Goal: Task Accomplishment & Management: Manage account settings

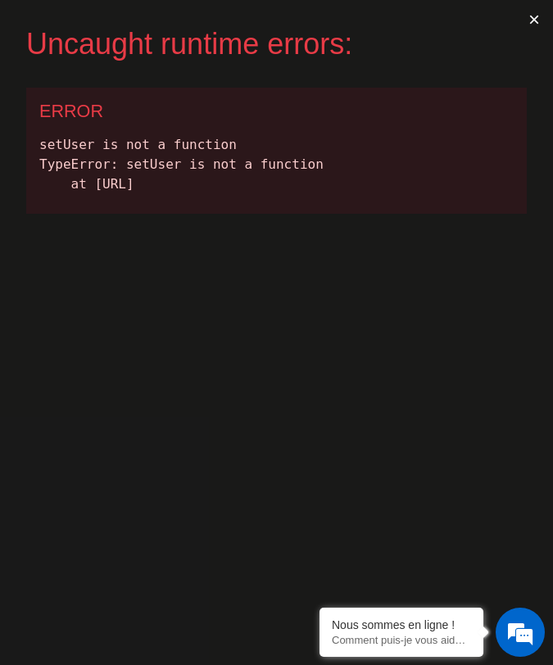
click at [533, 16] on button "×" at bounding box center [534, 19] width 38 height 39
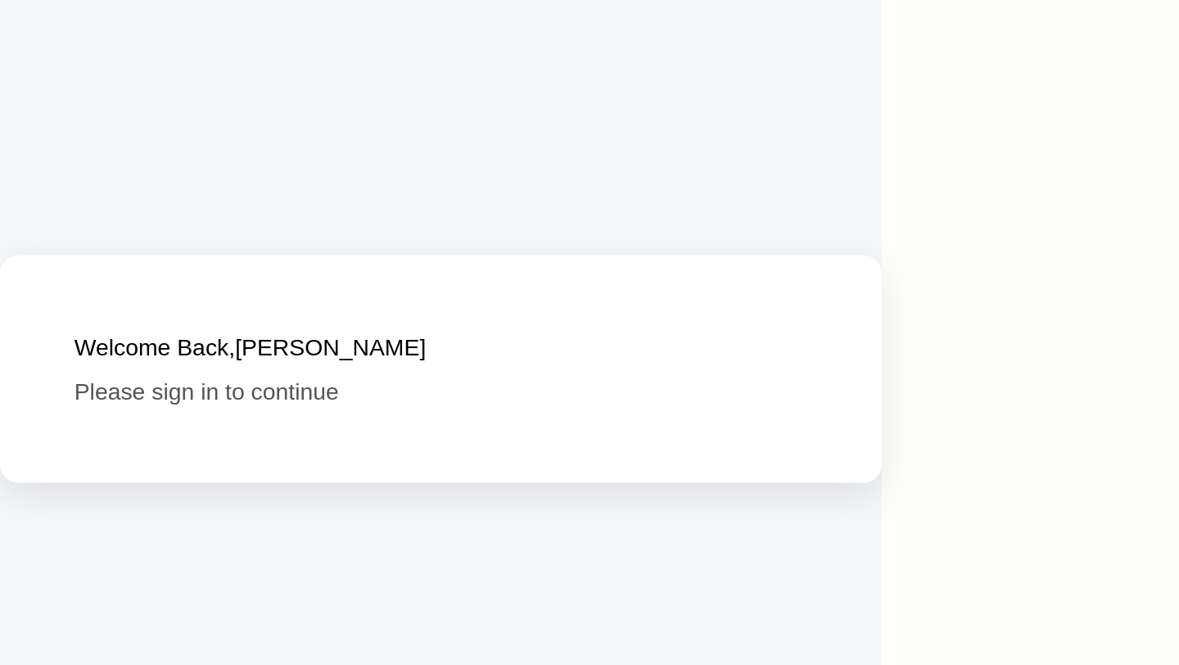
click at [88, 341] on p "Please sign in to continue" at bounding box center [155, 340] width 259 height 12
click at [85, 358] on div "Welcome Back, Samuel Oladeinde Please sign in to continue" at bounding box center [155, 332] width 311 height 80
click at [187, 322] on h2 "Welcome Back, Samuel Oladeinde" at bounding box center [155, 325] width 259 height 12
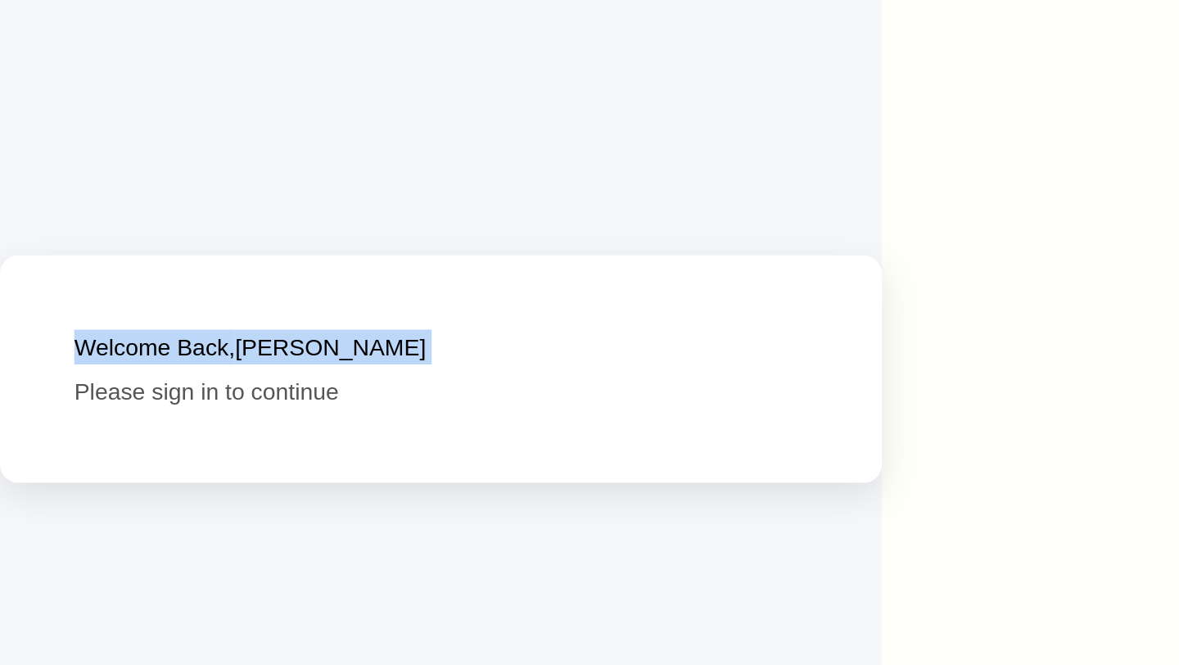
click at [84, 332] on div "Welcome Back, Samuel Oladeinde Please sign in to continue" at bounding box center [155, 333] width 259 height 28
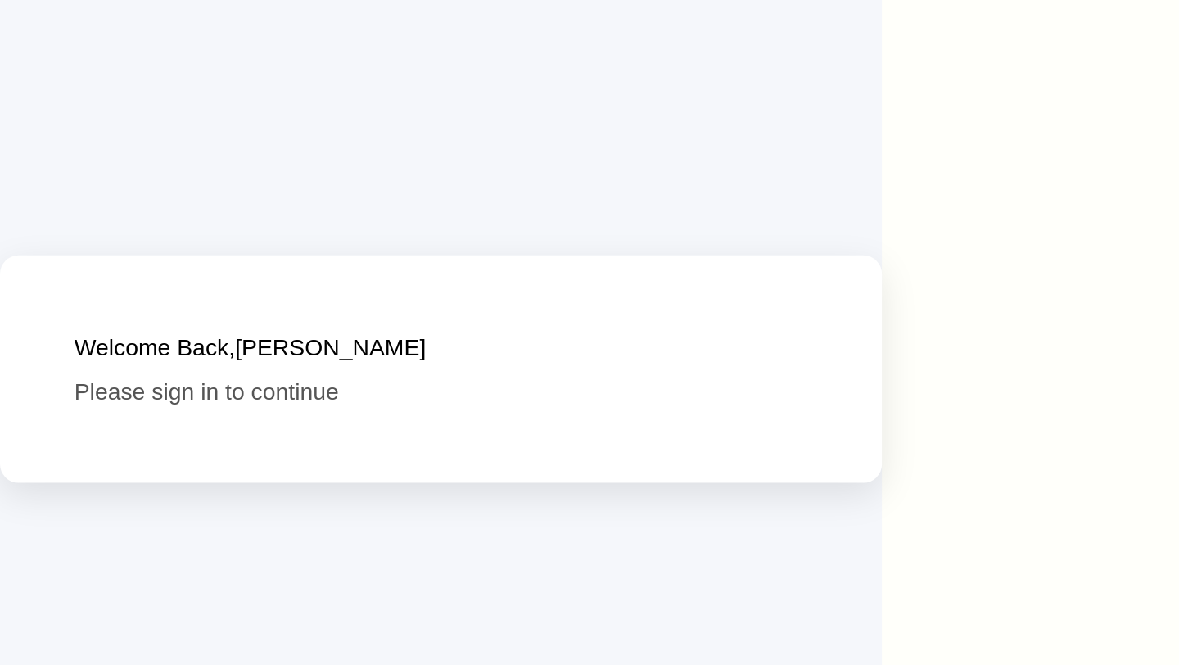
click at [84, 332] on div "Welcome Back, Samuel Oladeinde Please sign in to continue" at bounding box center [155, 333] width 259 height 28
click at [100, 342] on p "Please sign in to continue" at bounding box center [155, 340] width 259 height 12
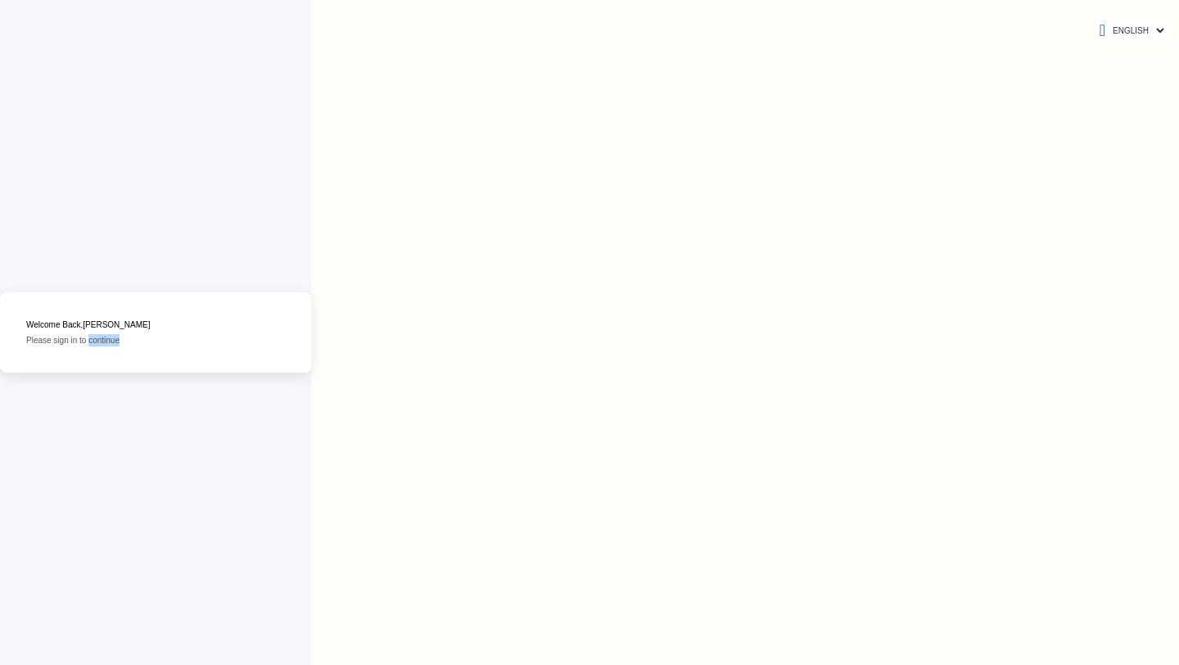
click at [112, 346] on div "Welcome Back, Samuel Oladeinde Please sign in to continue" at bounding box center [155, 332] width 311 height 80
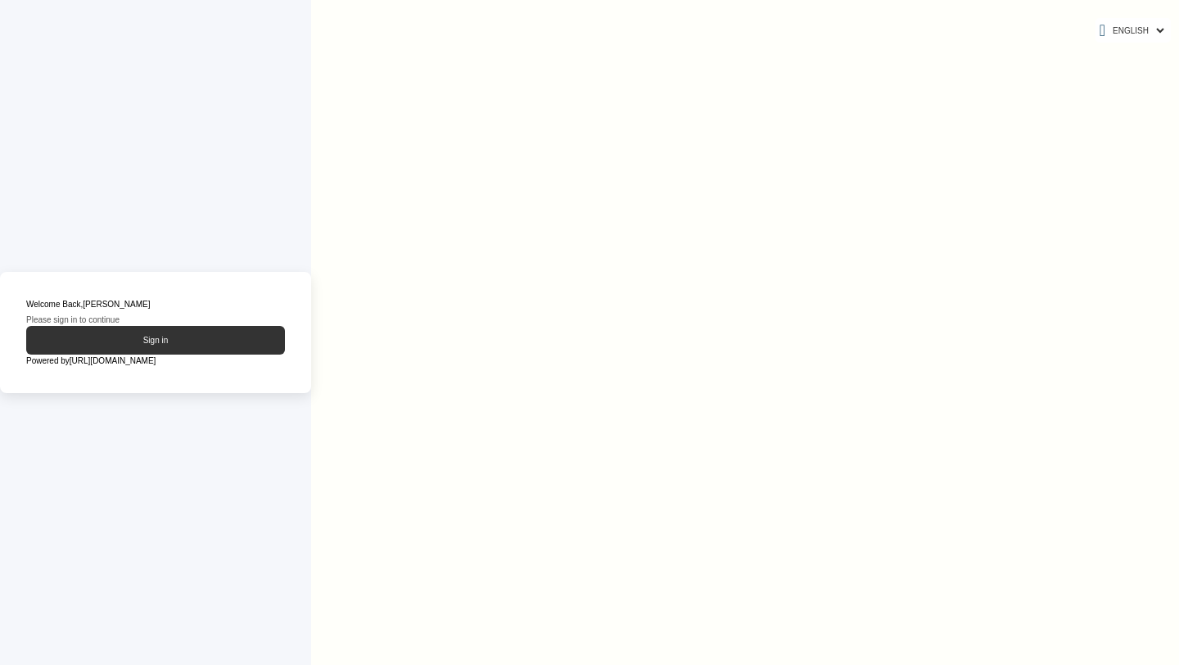
click at [155, 338] on button "Sign in" at bounding box center [155, 340] width 259 height 29
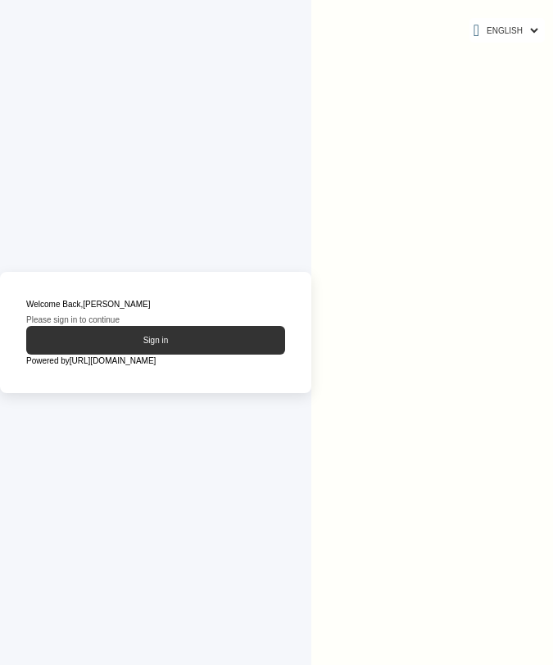
click at [154, 341] on button "Sign in" at bounding box center [155, 340] width 259 height 29
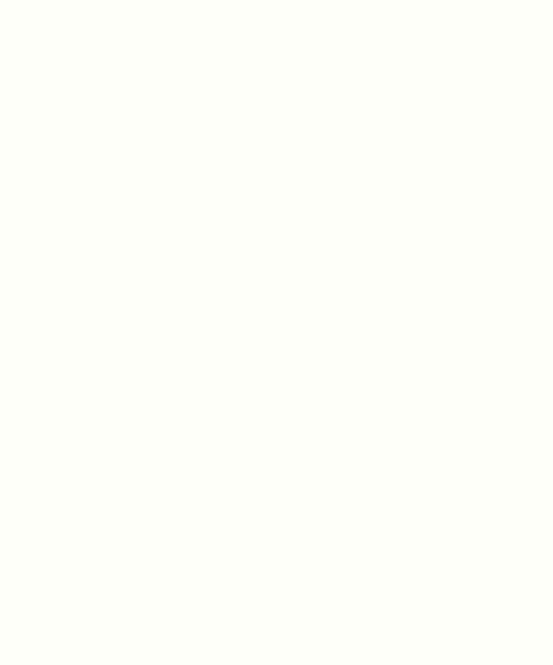
click at [350, 276] on div at bounding box center [276, 332] width 553 height 665
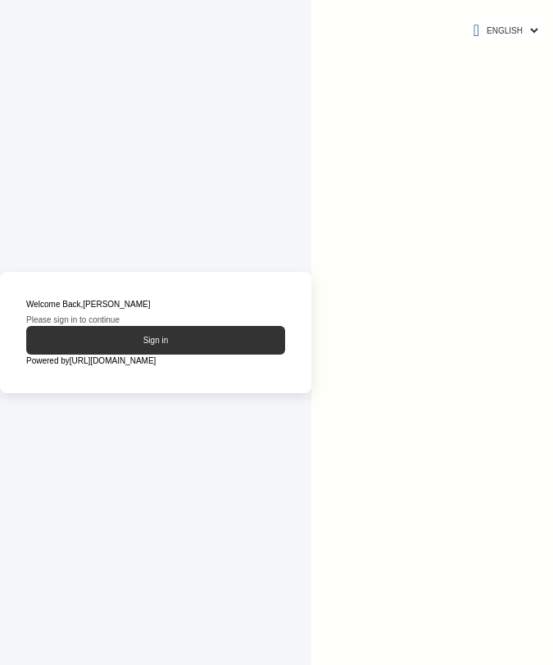
click at [183, 341] on button "Sign in" at bounding box center [155, 340] width 259 height 29
click at [130, 349] on button "Sign in" at bounding box center [155, 340] width 259 height 29
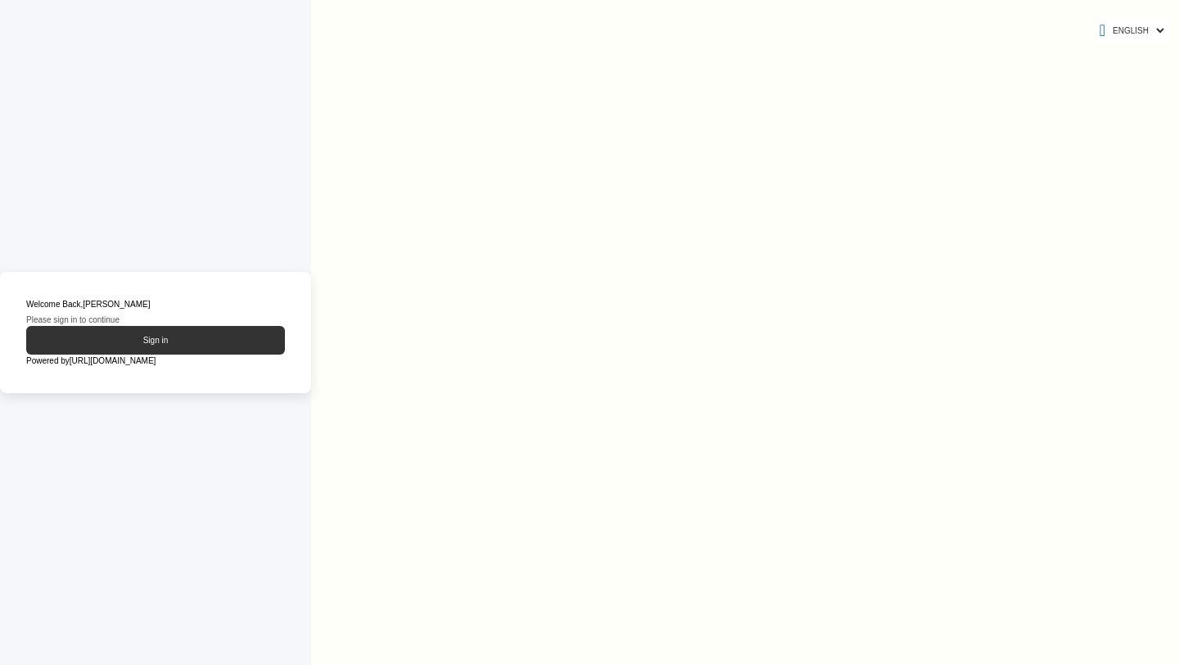
click at [147, 341] on button "Sign in" at bounding box center [155, 340] width 259 height 29
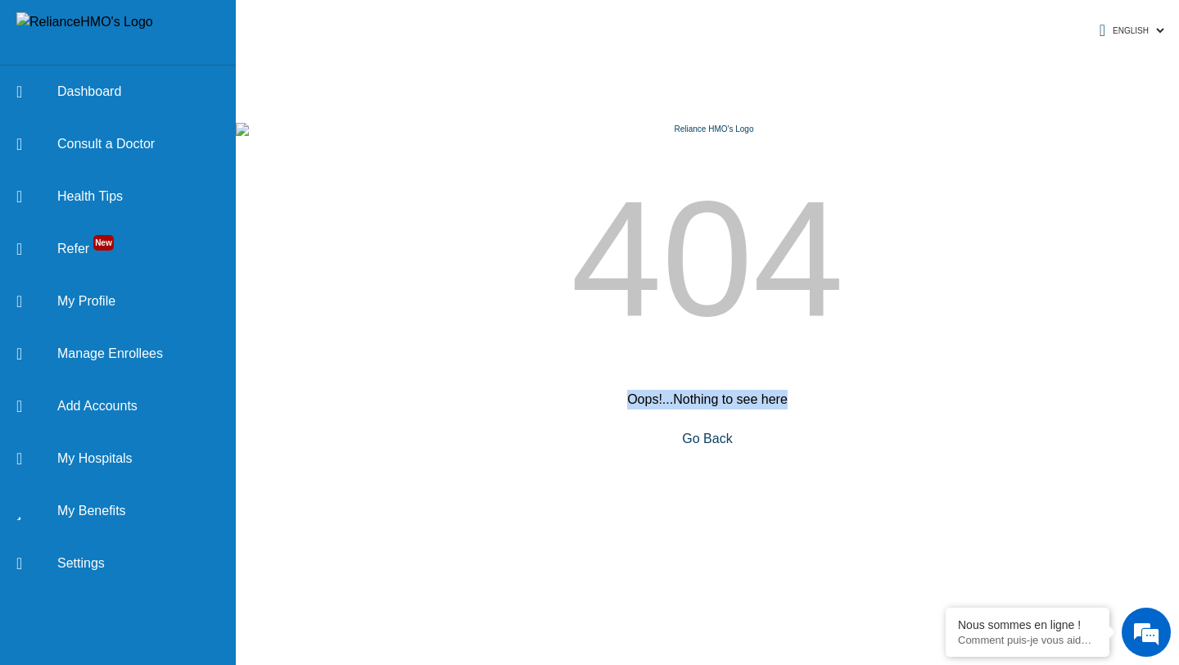
drag, startPoint x: 794, startPoint y: 410, endPoint x: 626, endPoint y: 423, distance: 168.4
click at [626, 423] on div "Oops!...Nothing to see here Go Back" at bounding box center [707, 419] width 943 height 59
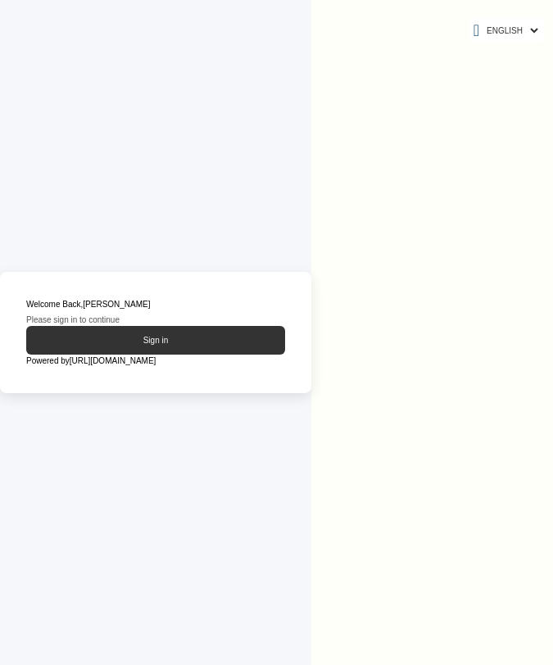
click at [164, 341] on button "Sign in" at bounding box center [155, 340] width 259 height 29
click at [165, 343] on button "Sign in" at bounding box center [155, 340] width 259 height 29
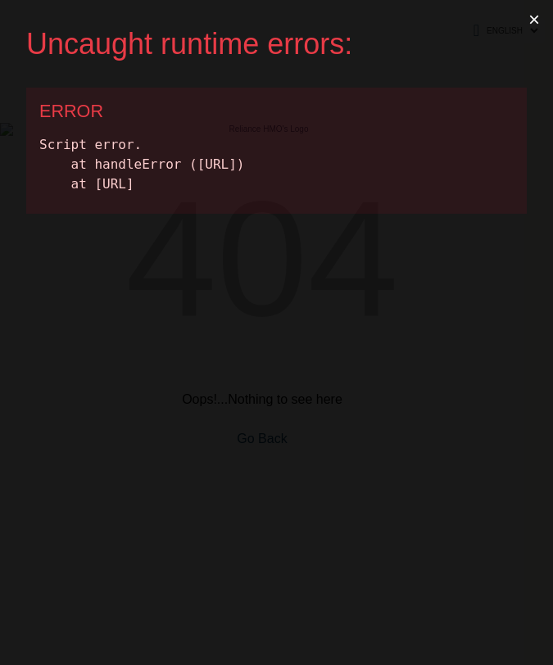
click at [537, 18] on button "×" at bounding box center [534, 19] width 38 height 39
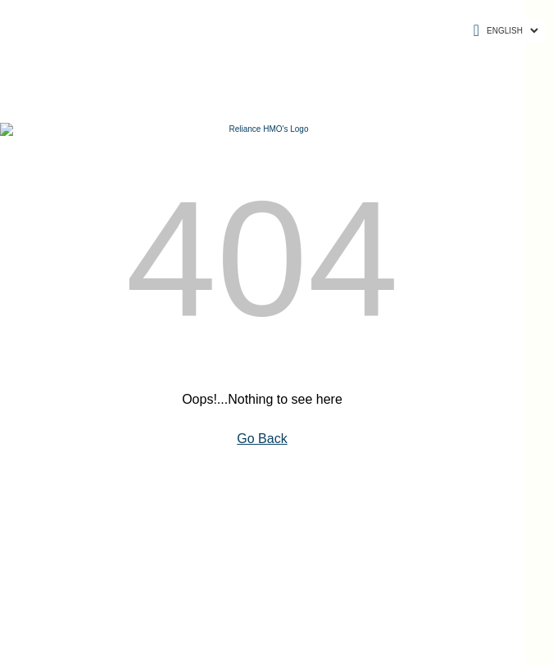
click at [255, 445] on link "Go Back" at bounding box center [262, 439] width 50 height 14
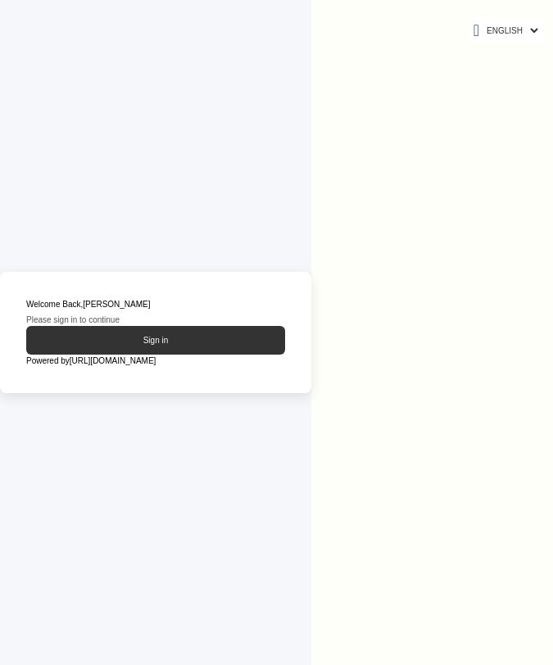
click at [156, 338] on button "Sign in" at bounding box center [155, 340] width 259 height 29
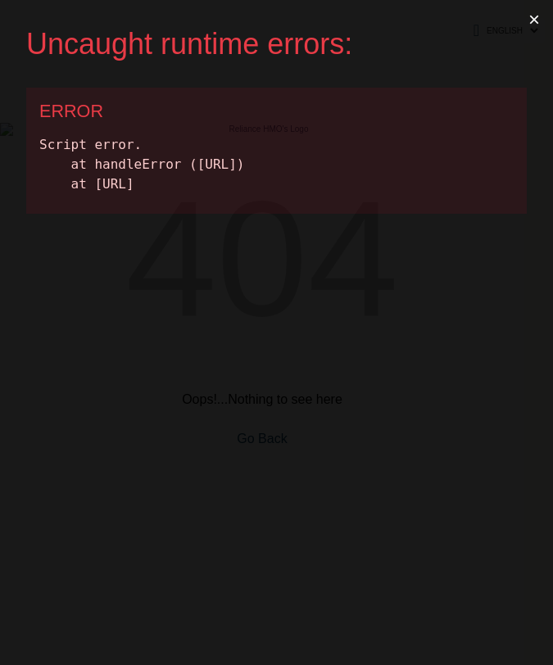
click at [533, 16] on button "×" at bounding box center [534, 19] width 38 height 39
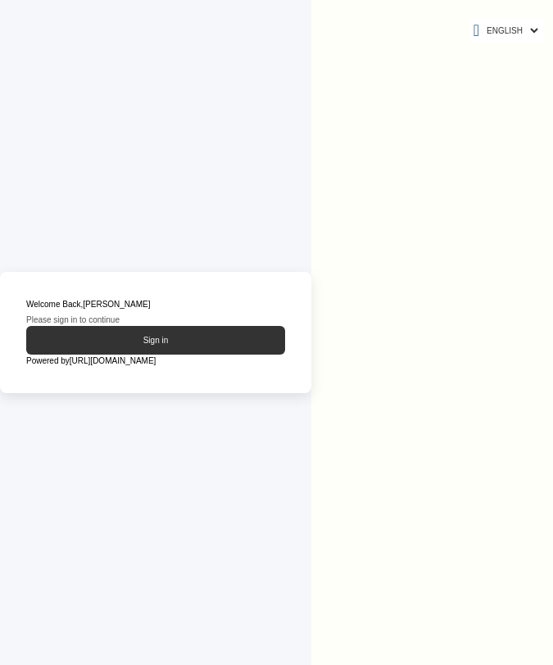
click at [197, 341] on button "Sign in" at bounding box center [155, 340] width 259 height 29
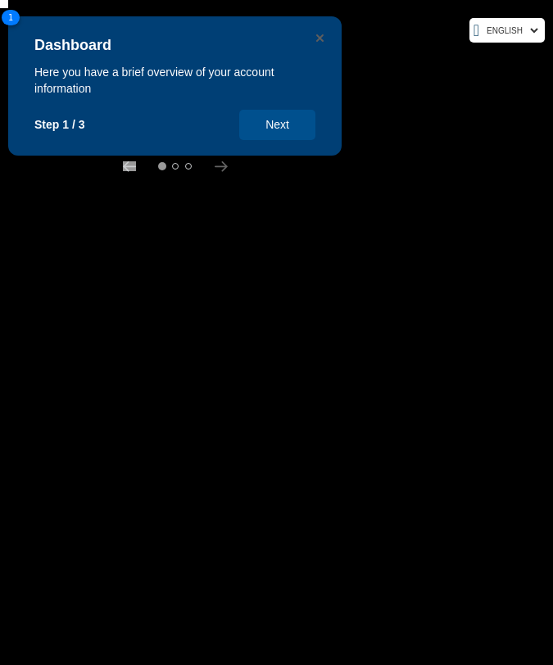
click at [319, 30] on div "Dashboard Here you have a brief overview of your account information Step 1 / 3…" at bounding box center [174, 85] width 333 height 139
click at [321, 40] on icon "Close" at bounding box center [319, 37] width 7 height 7
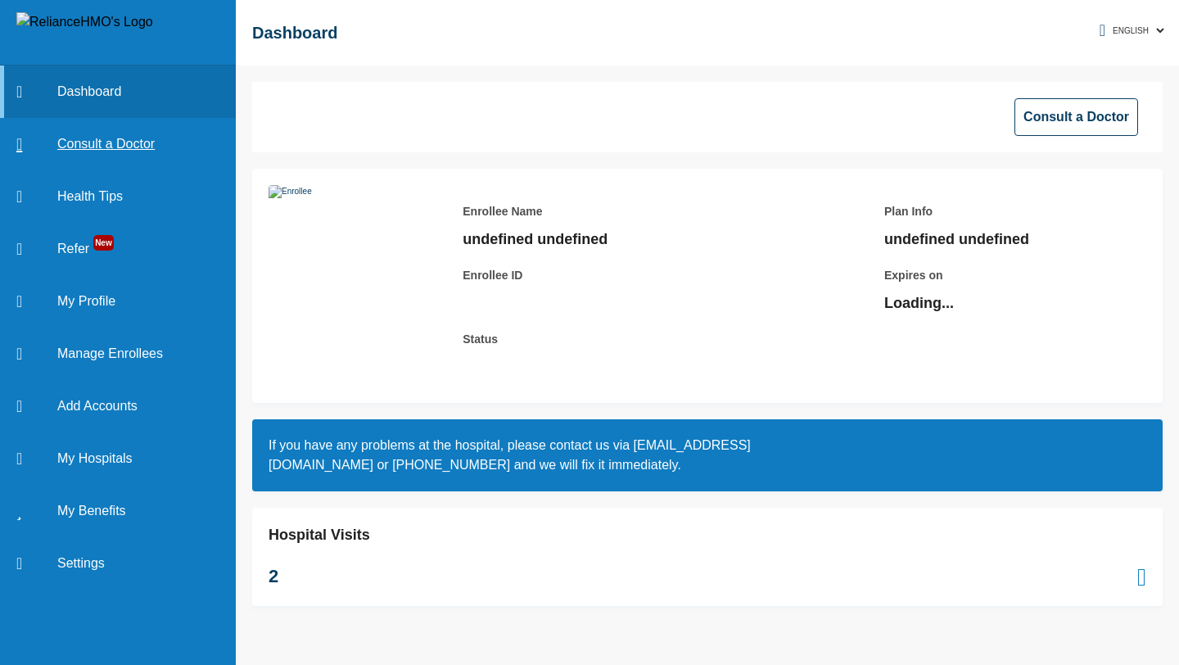
click at [115, 140] on link "Consult a Doctor" at bounding box center [118, 144] width 236 height 52
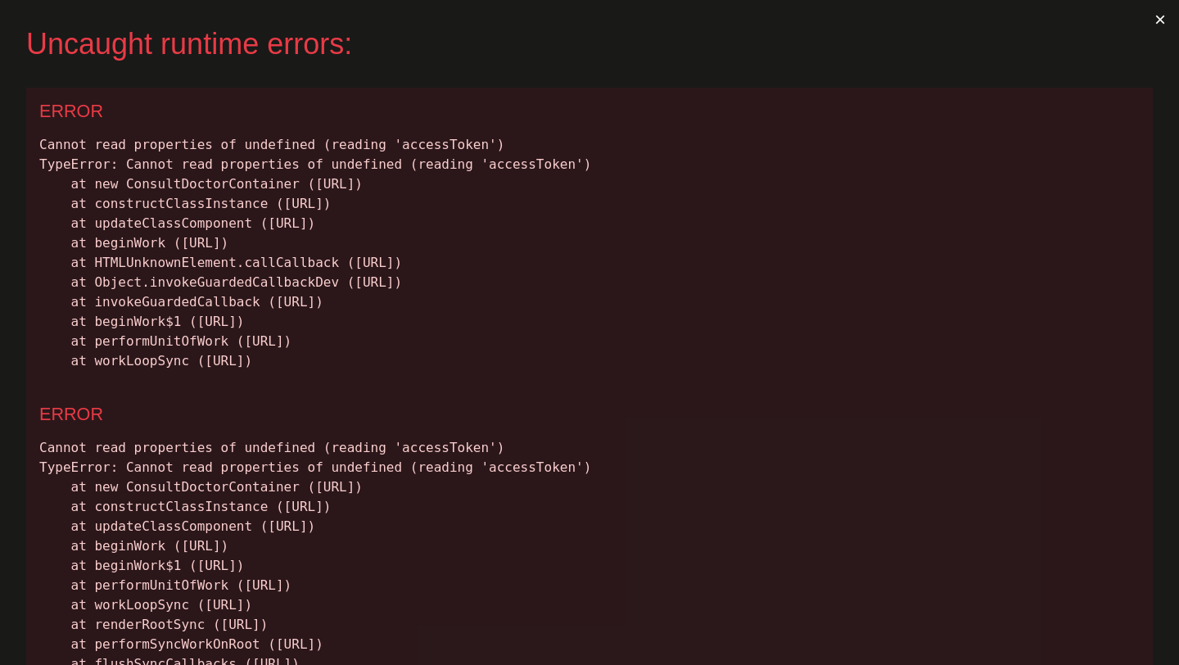
click at [429, 151] on div "Cannot read properties of undefined (reading 'accessToken') TypeError: Cannot r…" at bounding box center [589, 253] width 1101 height 236
copy div "accessToken"
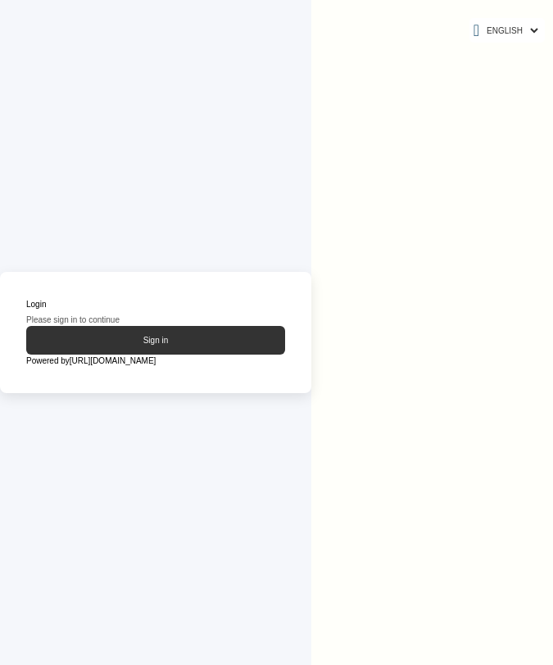
click at [138, 338] on button "Sign in" at bounding box center [155, 340] width 259 height 29
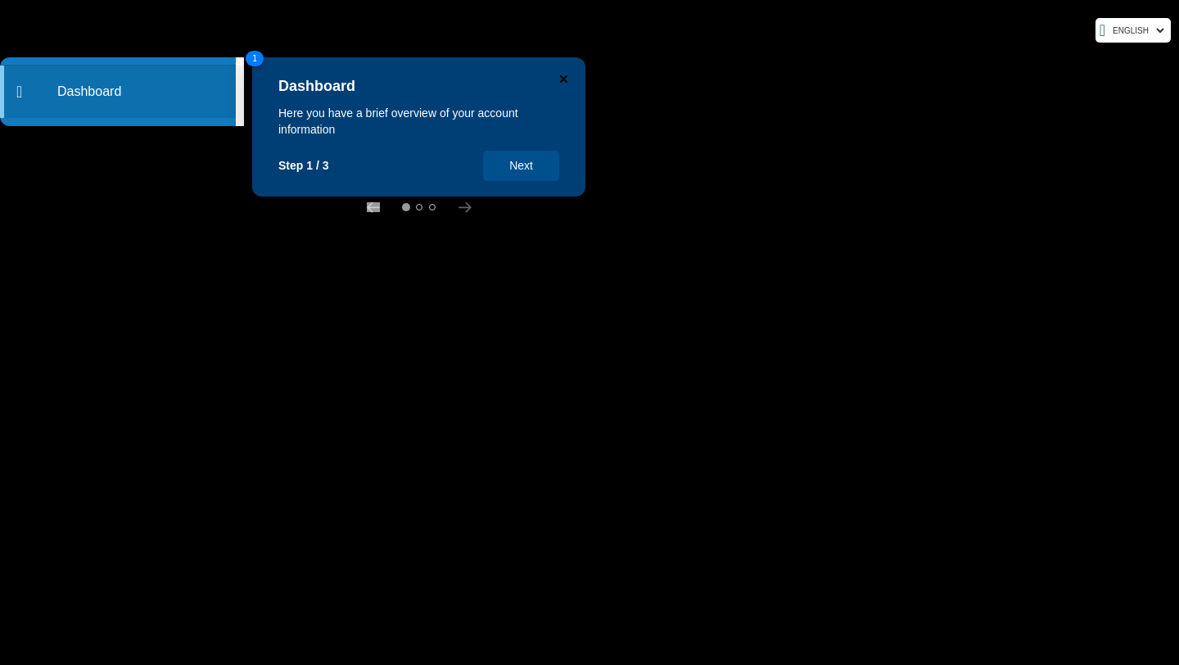
click at [552, 81] on icon "Close" at bounding box center [563, 78] width 7 height 7
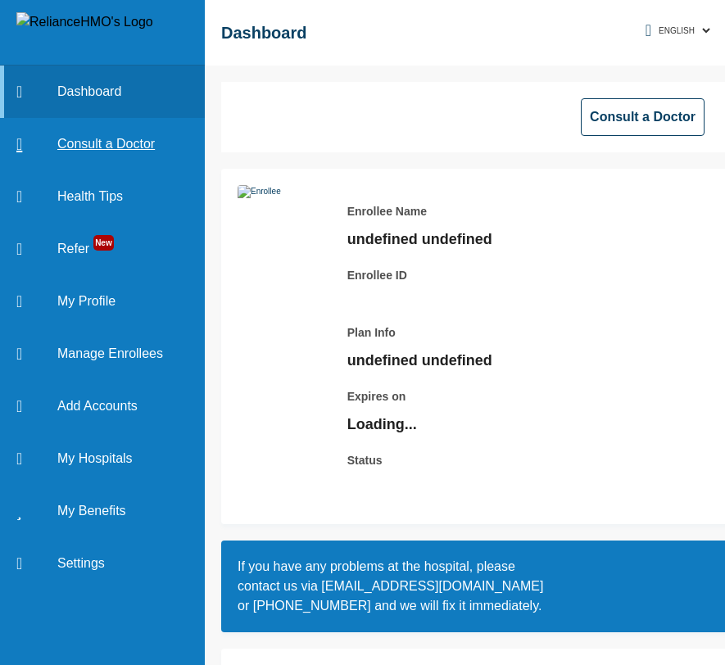
click at [102, 142] on link "Consult a Doctor" at bounding box center [102, 144] width 205 height 52
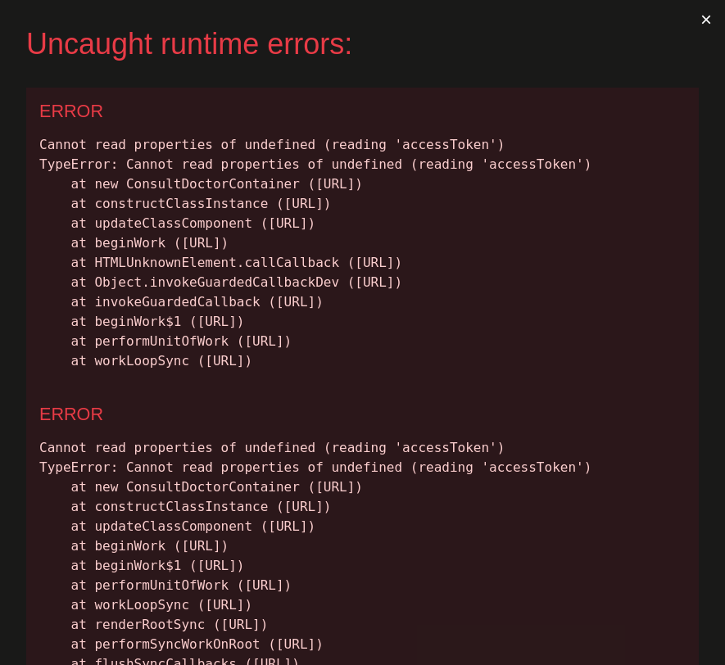
click at [430, 146] on div "Cannot read properties of undefined (reading 'accessToken') TypeError: Cannot r…" at bounding box center [362, 253] width 646 height 236
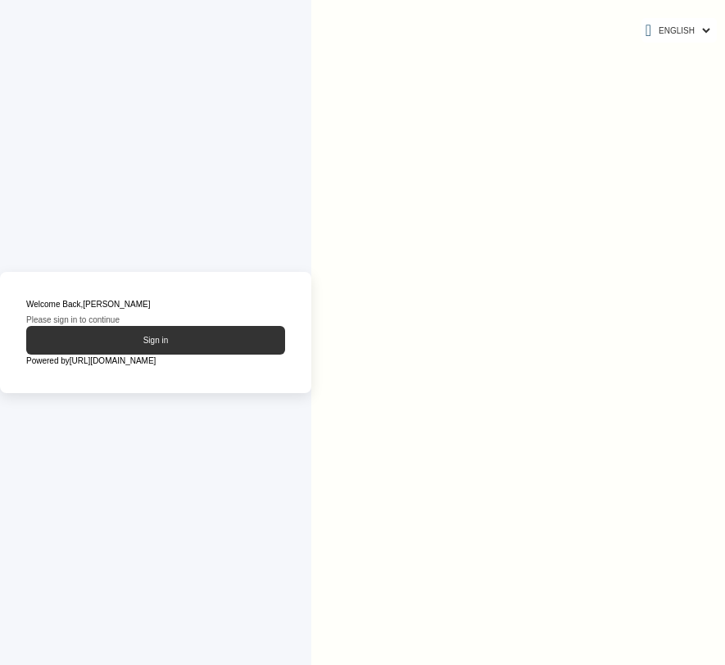
click at [160, 341] on button "Sign in" at bounding box center [155, 340] width 259 height 29
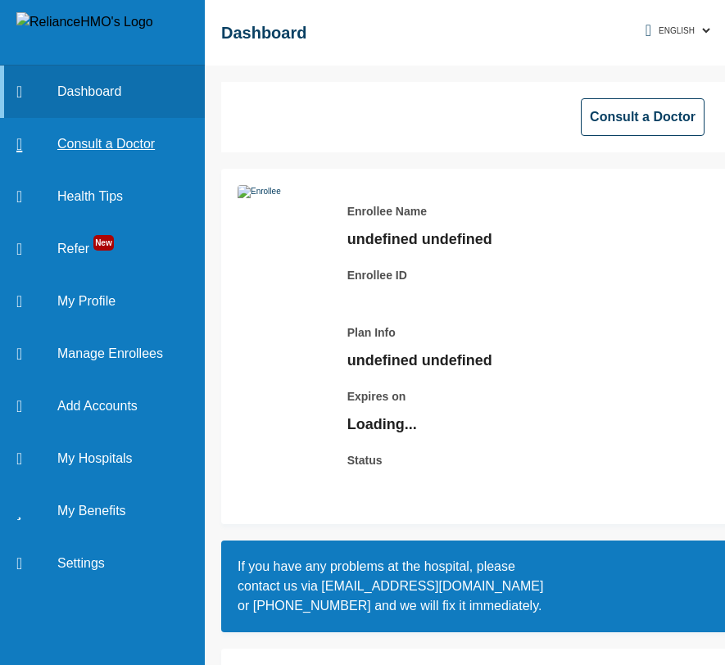
click at [94, 144] on link "Consult a Doctor" at bounding box center [102, 144] width 205 height 52
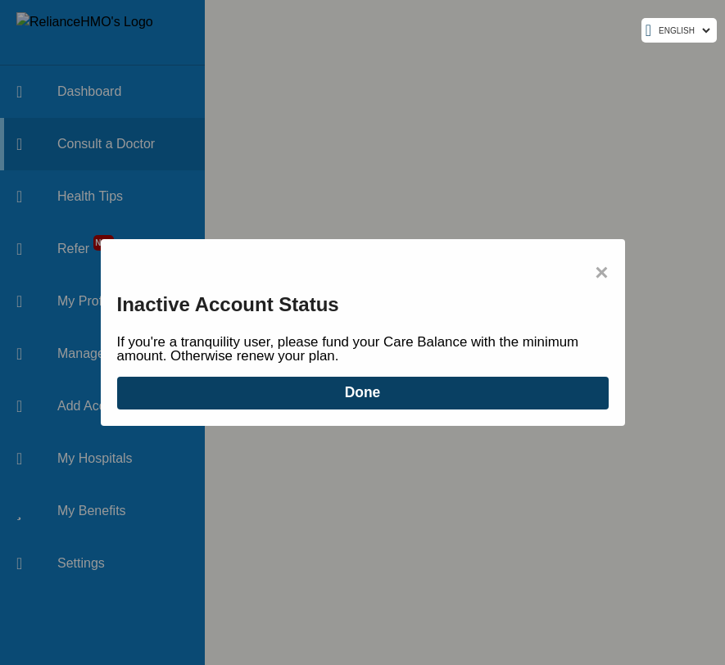
click at [597, 265] on span "×" at bounding box center [600, 272] width 13 height 34
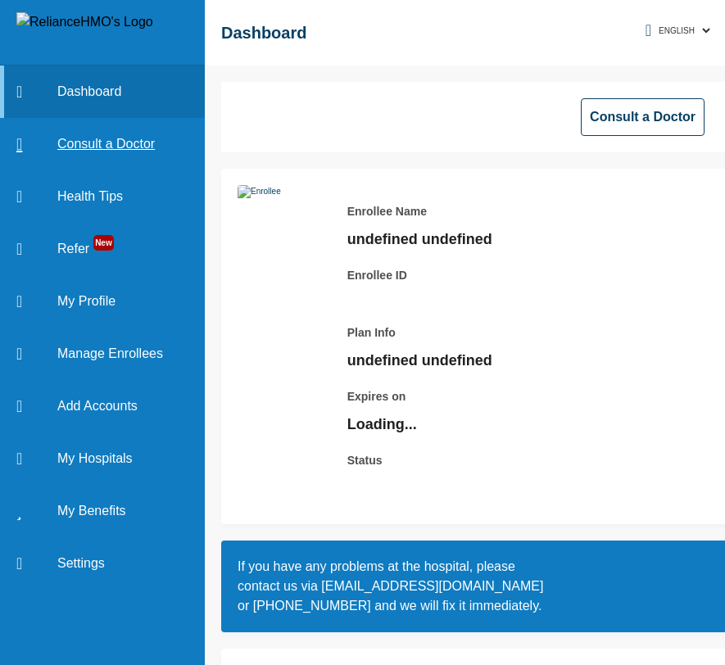
click at [120, 146] on link "Consult a Doctor" at bounding box center [102, 144] width 205 height 52
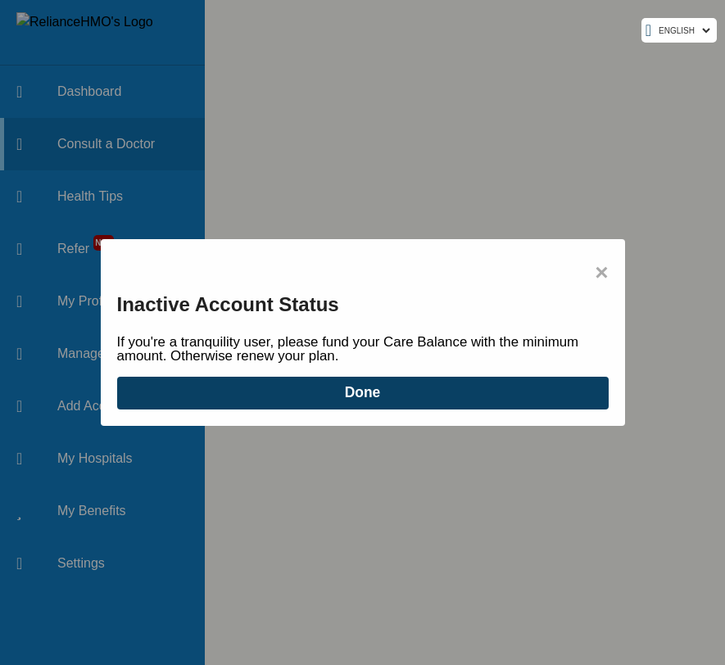
click at [603, 273] on span "×" at bounding box center [600, 272] width 13 height 34
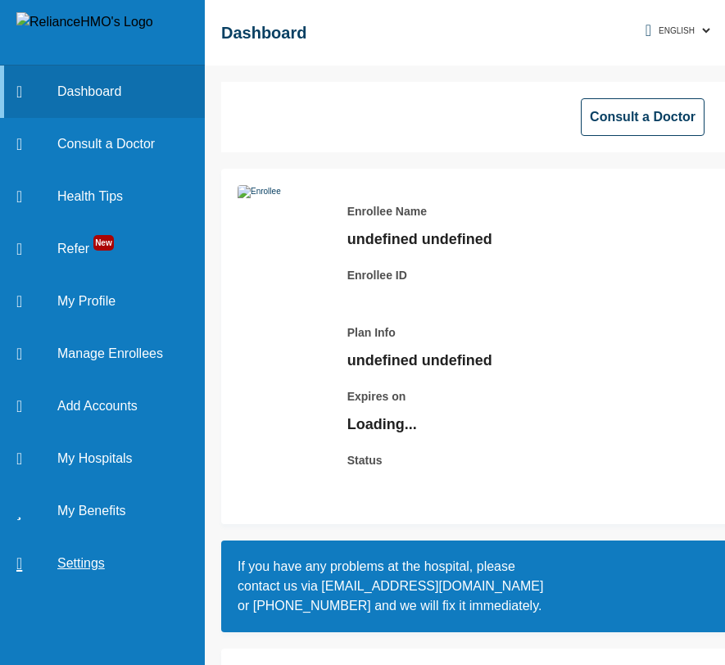
click at [88, 564] on link "Settings" at bounding box center [102, 563] width 205 height 52
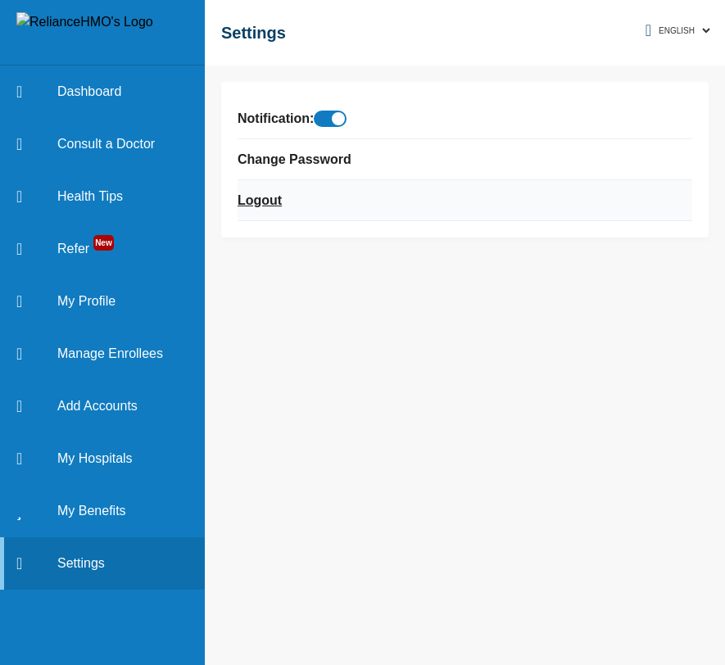
click at [264, 202] on link "Logout" at bounding box center [259, 201] width 44 height 20
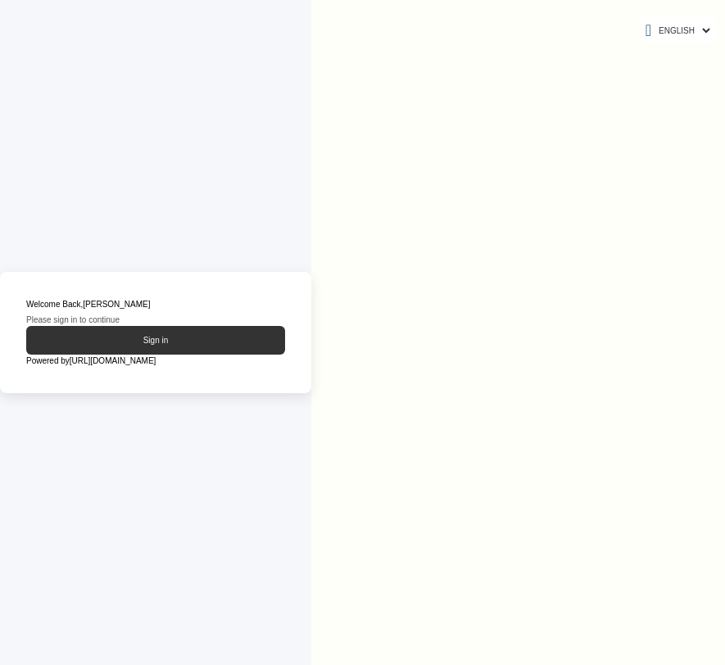
click at [185, 344] on button "Sign in" at bounding box center [155, 340] width 259 height 29
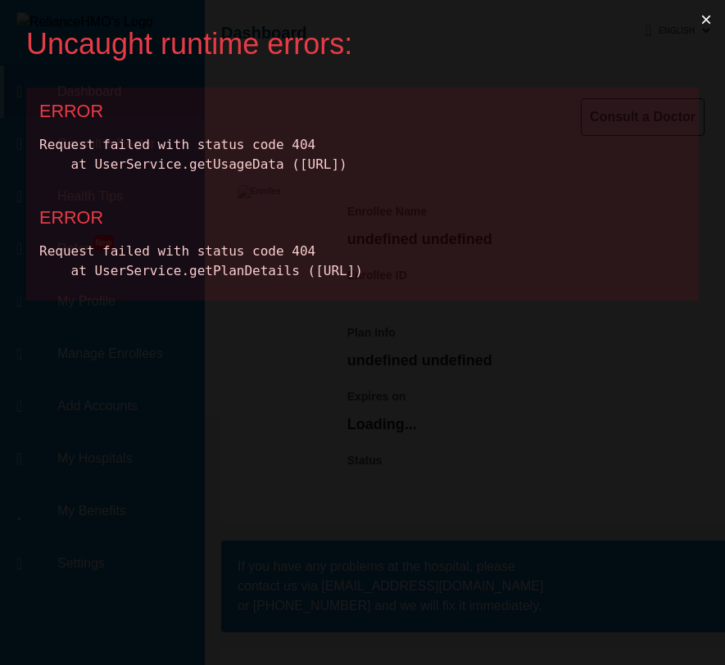
click at [705, 16] on button "×" at bounding box center [706, 19] width 38 height 39
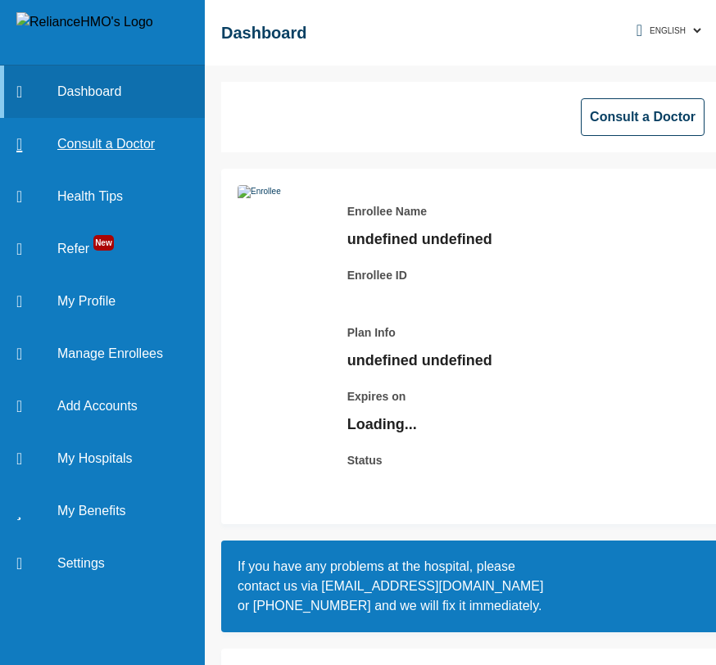
click at [105, 151] on link "Consult a Doctor" at bounding box center [102, 144] width 205 height 52
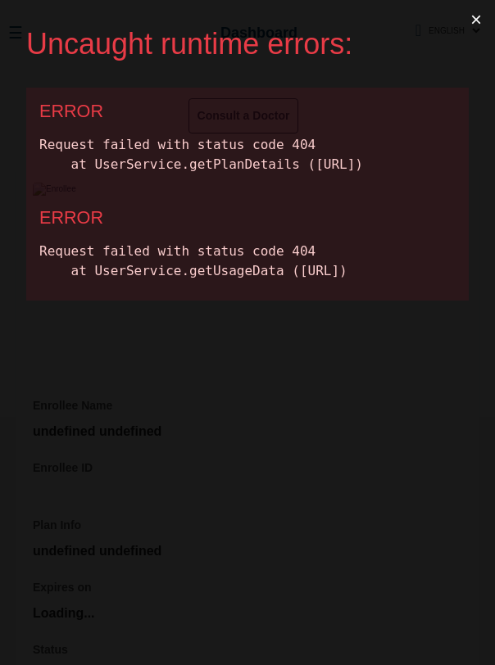
click at [474, 20] on button "×" at bounding box center [476, 19] width 38 height 39
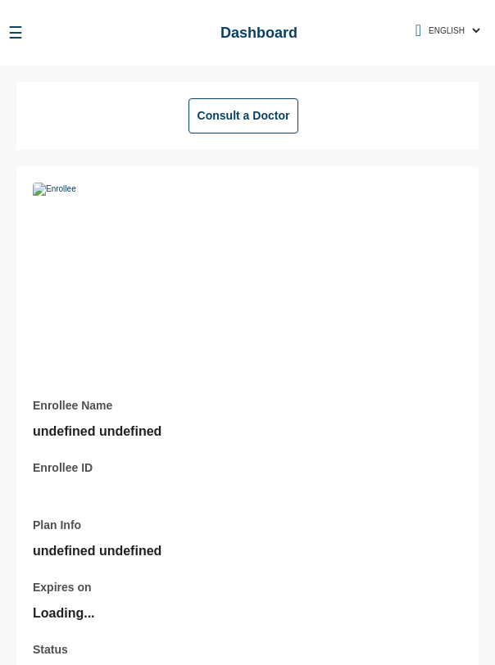
click at [16, 34] on button "☰" at bounding box center [15, 32] width 15 height 25
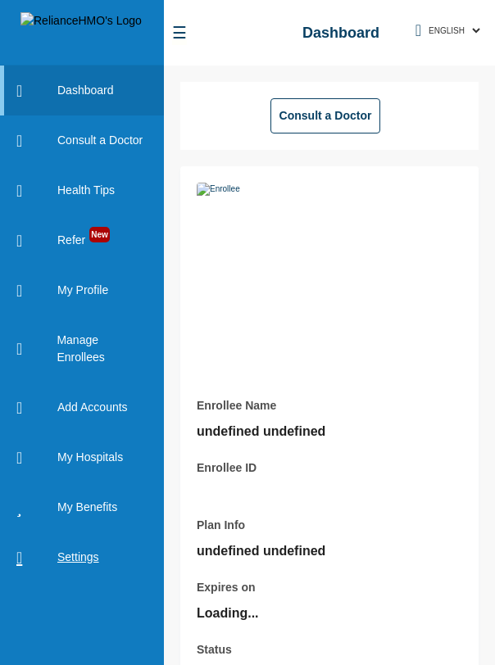
click at [74, 557] on link "Settings" at bounding box center [82, 557] width 164 height 50
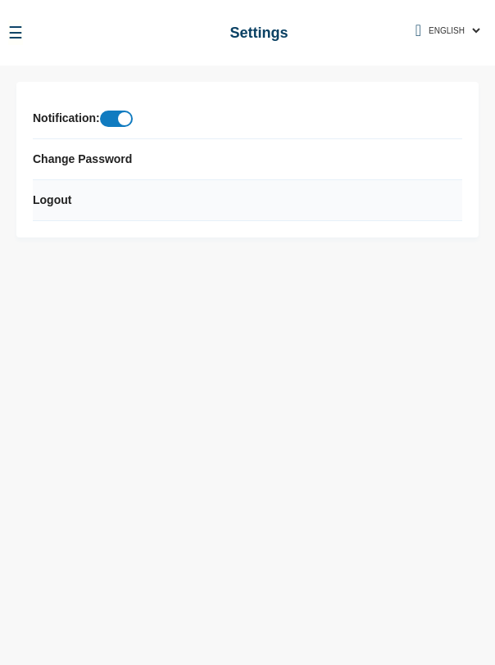
click at [53, 201] on p "Logout" at bounding box center [52, 200] width 38 height 17
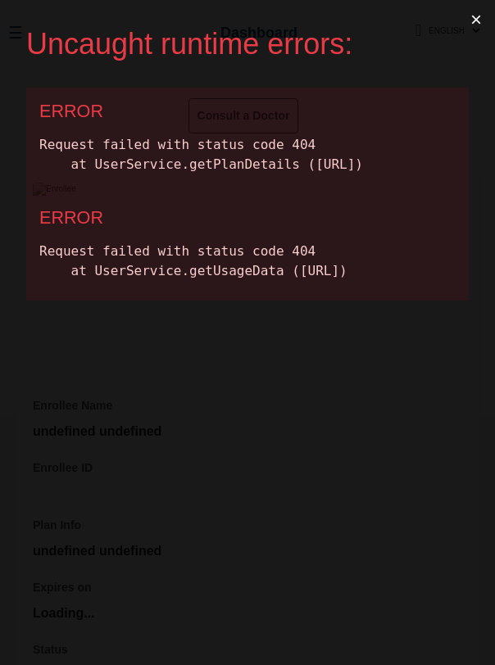
click at [475, 16] on button "×" at bounding box center [476, 19] width 38 height 39
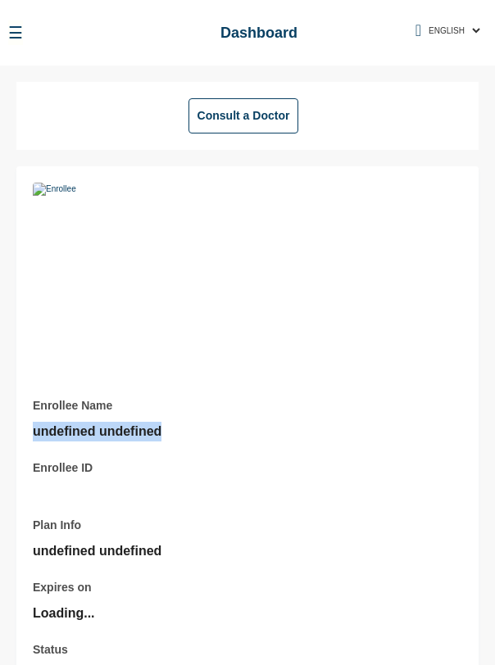
drag, startPoint x: 32, startPoint y: 432, endPoint x: 164, endPoint y: 431, distance: 131.8
click at [164, 431] on div "Enrollee Name undefined undefined Enrollee ID Plan Info undefined undefined Exp…" at bounding box center [247, 431] width 462 height 531
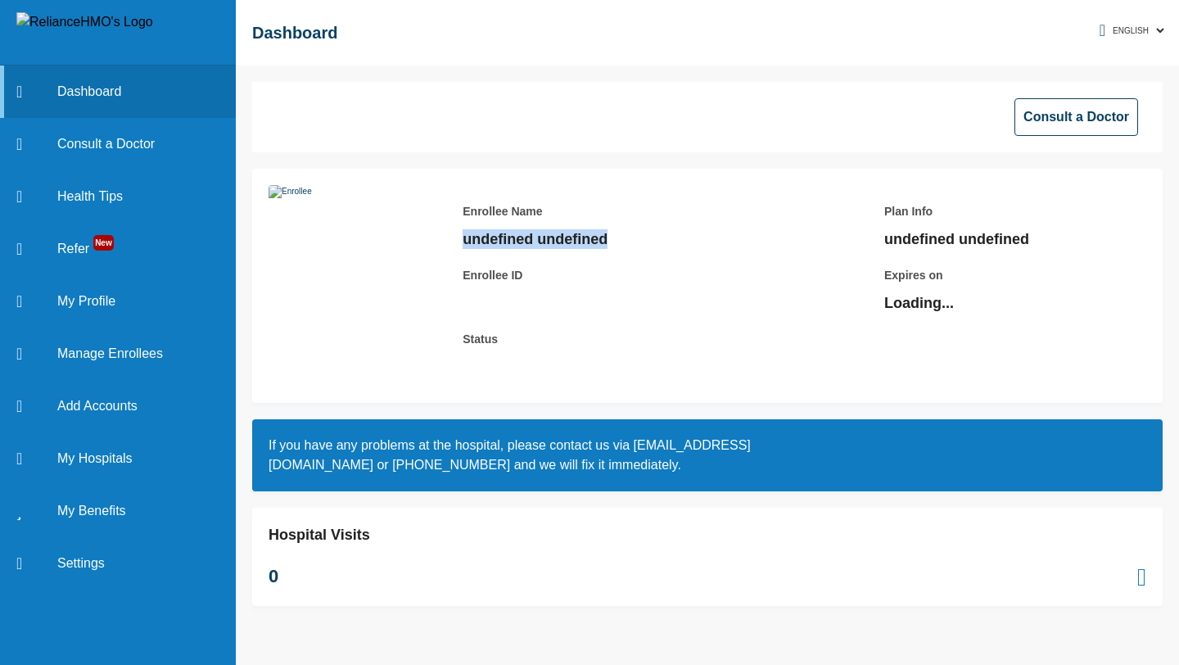
click at [494, 358] on div "Enrollee Name undefined undefined Enrollee ID Plan Info undefined undefined Exp…" at bounding box center [796, 285] width 700 height 201
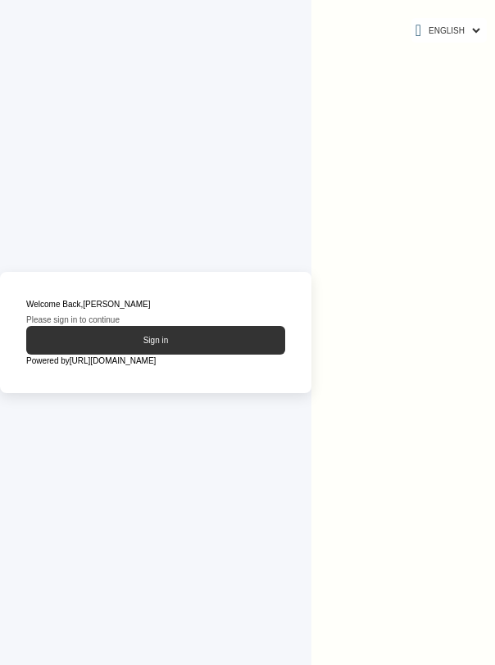
click at [135, 337] on button "Sign in" at bounding box center [155, 340] width 259 height 29
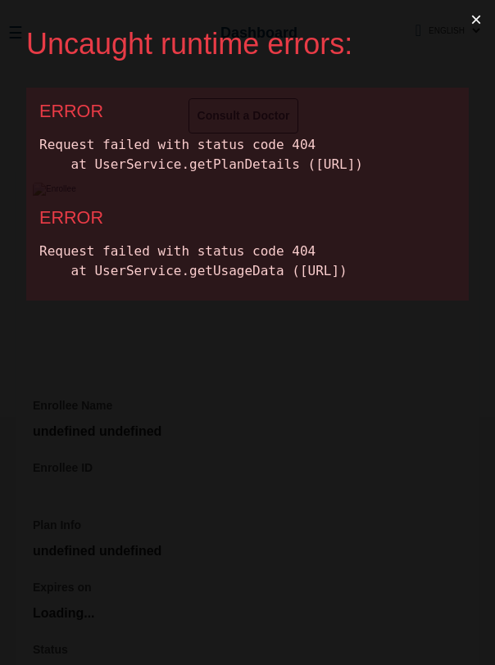
click at [475, 19] on button "×" at bounding box center [476, 19] width 38 height 39
click at [479, 21] on button "×" at bounding box center [476, 19] width 38 height 39
click at [473, 20] on button "×" at bounding box center [476, 19] width 38 height 39
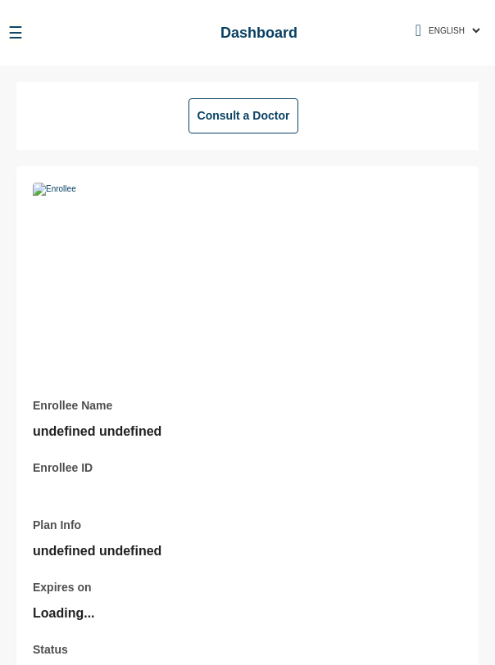
click at [344, 254] on div "Enrollee Name undefined undefined Enrollee ID Plan Info undefined undefined Exp…" at bounding box center [247, 431] width 462 height 531
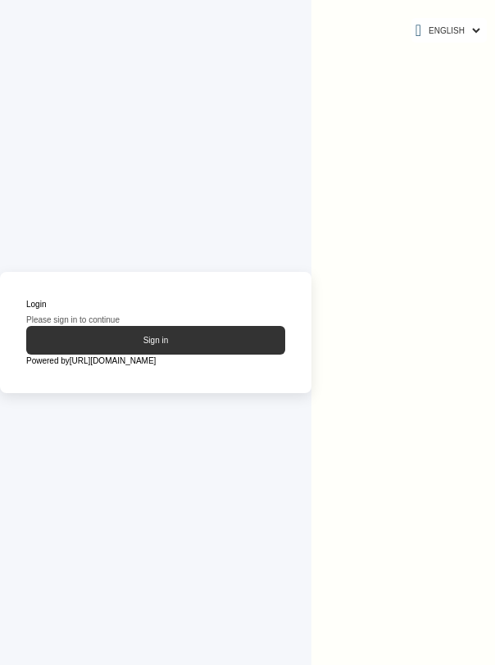
click at [190, 336] on button "Sign in" at bounding box center [155, 340] width 259 height 29
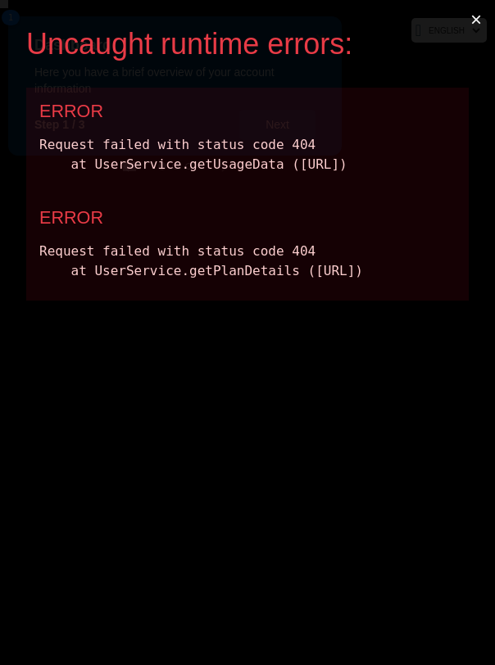
click at [471, 19] on button "×" at bounding box center [476, 19] width 38 height 39
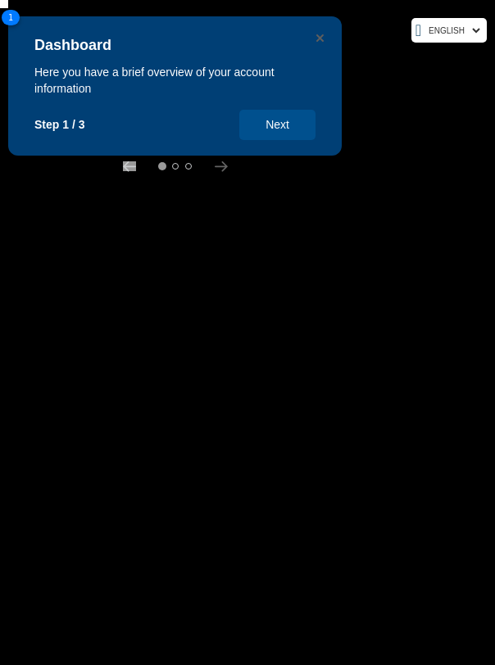
click at [323, 41] on div "Dashboard Here you have a brief overview of your account information Step 1 / 3…" at bounding box center [174, 85] width 333 height 139
click at [321, 39] on icon "Close" at bounding box center [319, 37] width 7 height 7
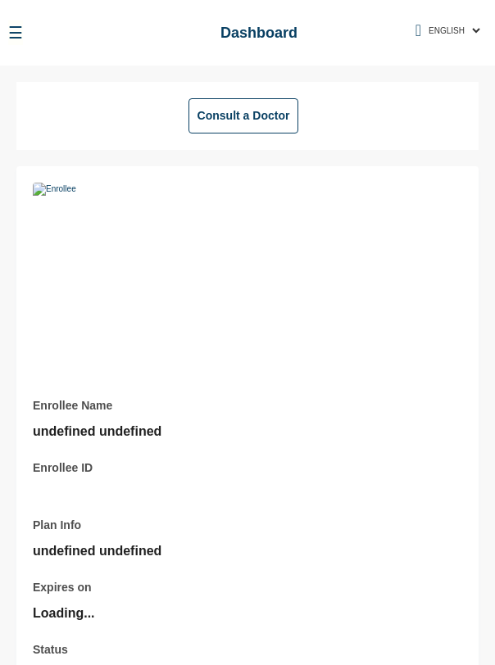
click at [373, 387] on div "Enrollee Name undefined undefined Enrollee ID Plan Info undefined undefined Exp…" at bounding box center [247, 529] width 429 height 301
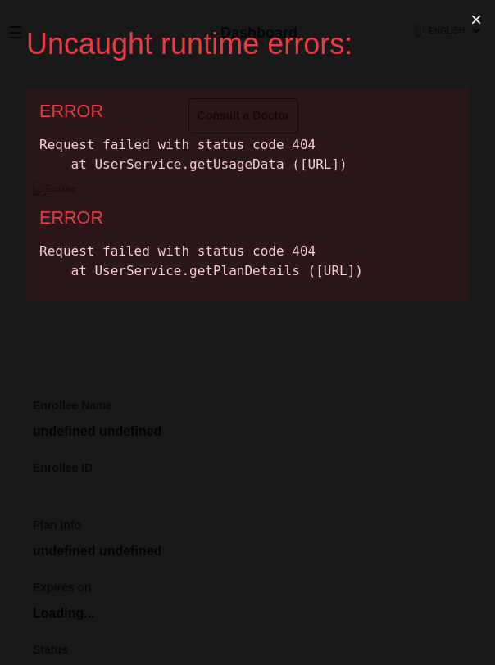
click at [477, 17] on button "×" at bounding box center [476, 19] width 38 height 39
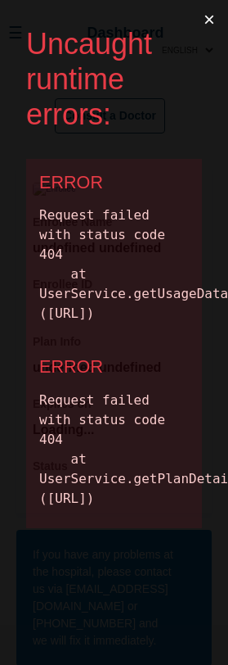
click at [190, 598] on div "Uncaught runtime errors: × ERROR Request failed with status code 404 at UserSer…" at bounding box center [114, 332] width 228 height 665
click at [210, 16] on button "×" at bounding box center [210, 19] width 38 height 39
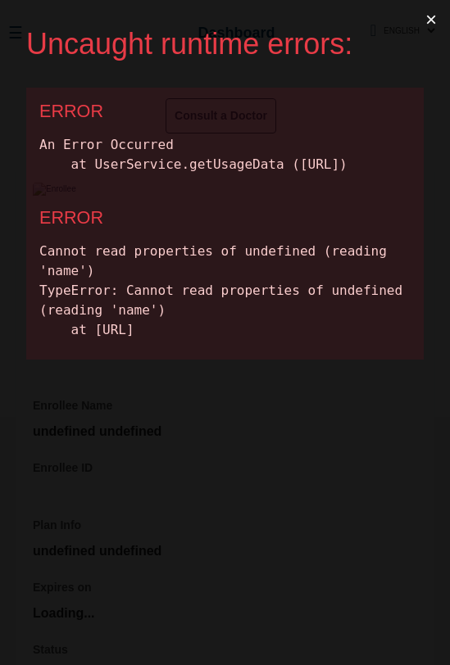
click at [228, 21] on button "×" at bounding box center [431, 19] width 38 height 39
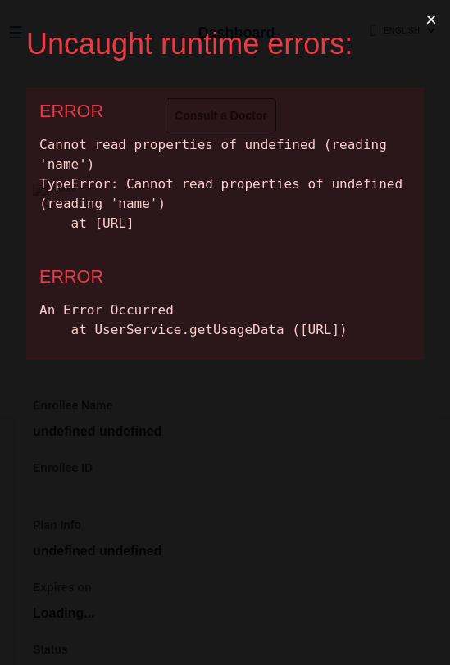
click at [431, 25] on button "×" at bounding box center [431, 19] width 38 height 39
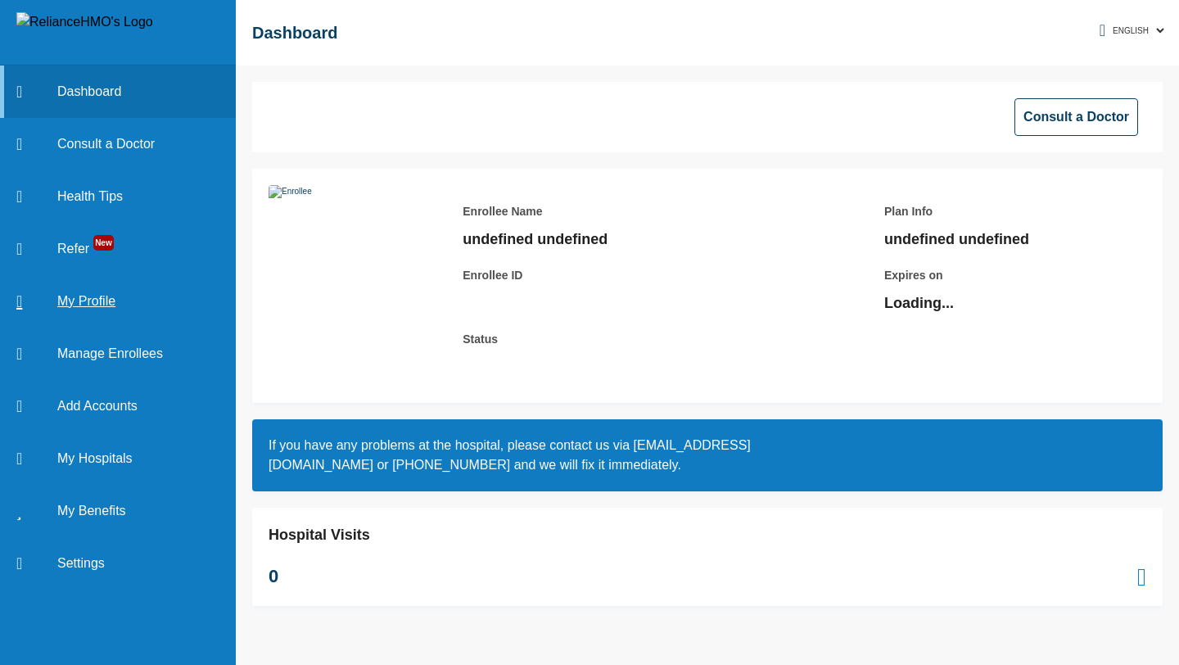
click at [93, 301] on link "My Profile" at bounding box center [118, 301] width 236 height 52
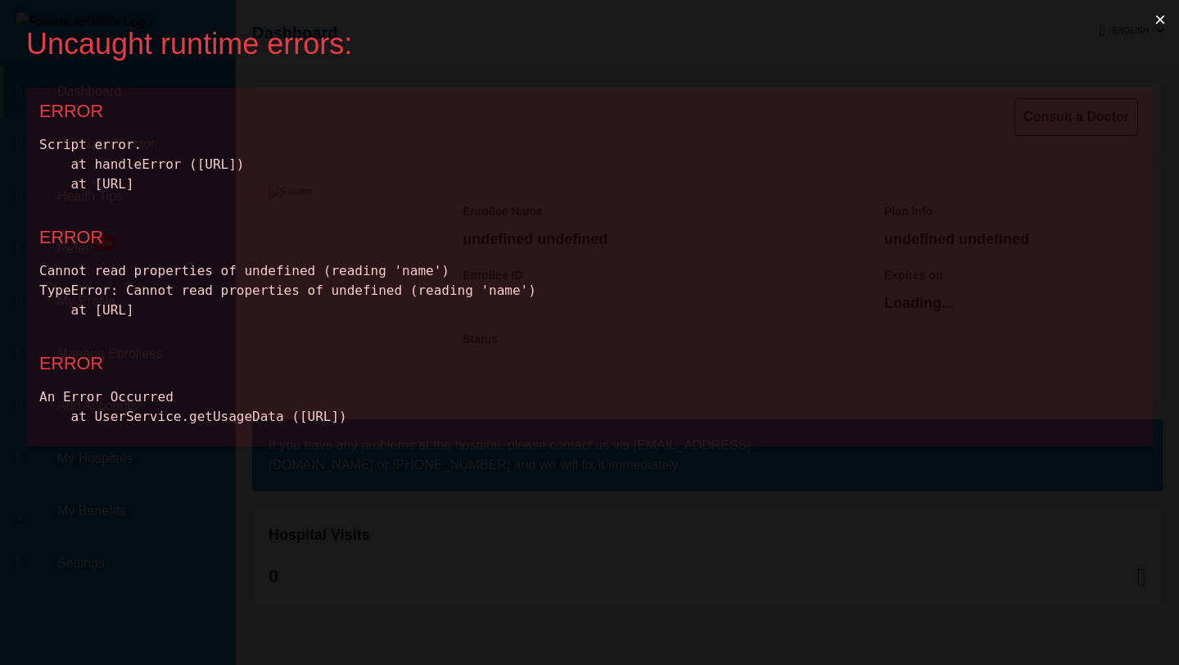
click at [1160, 17] on button "×" at bounding box center [1160, 19] width 38 height 39
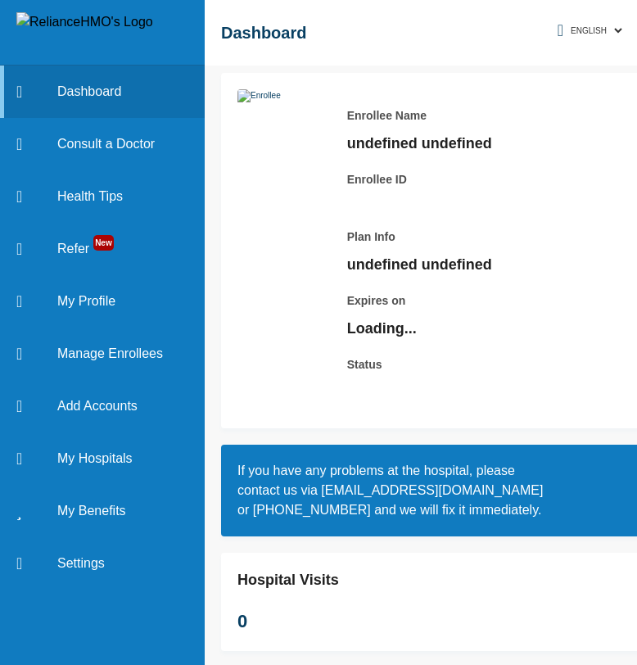
scroll to position [108, 0]
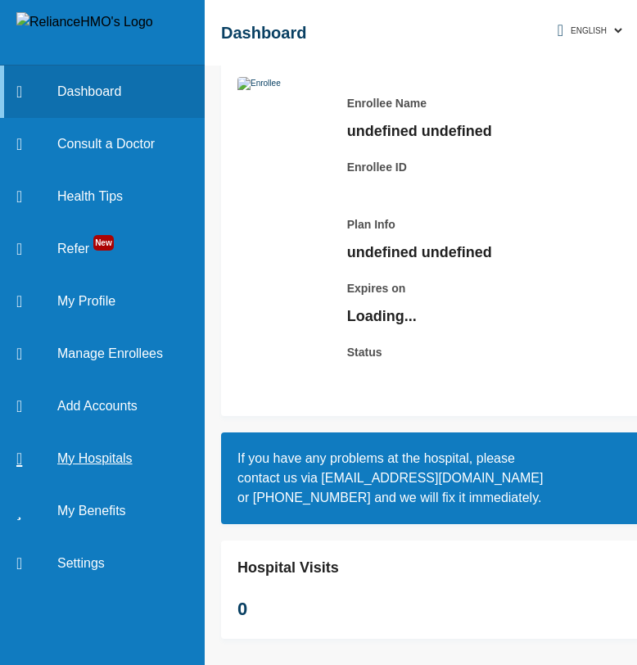
click at [102, 457] on link "My Hospitals" at bounding box center [102, 458] width 205 height 52
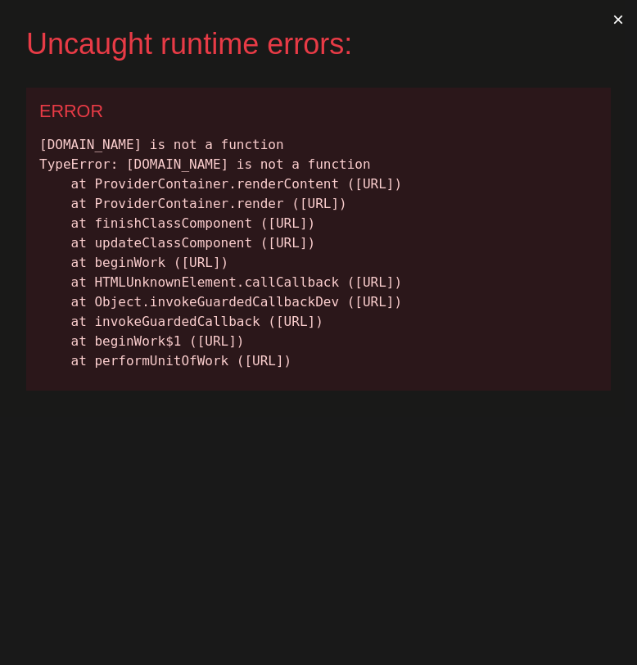
click at [622, 18] on button "×" at bounding box center [618, 19] width 38 height 39
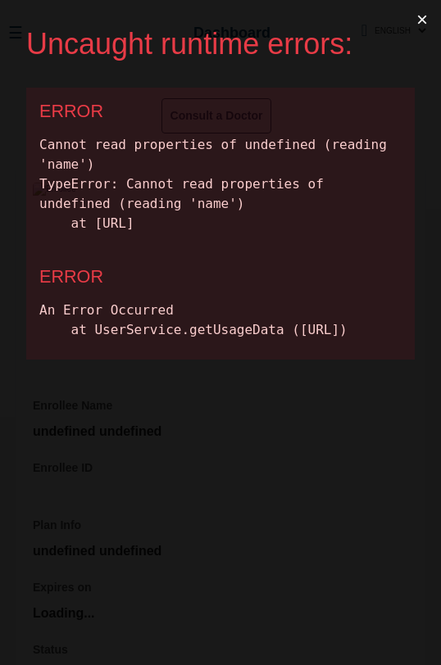
click at [420, 18] on button "×" at bounding box center [422, 19] width 38 height 39
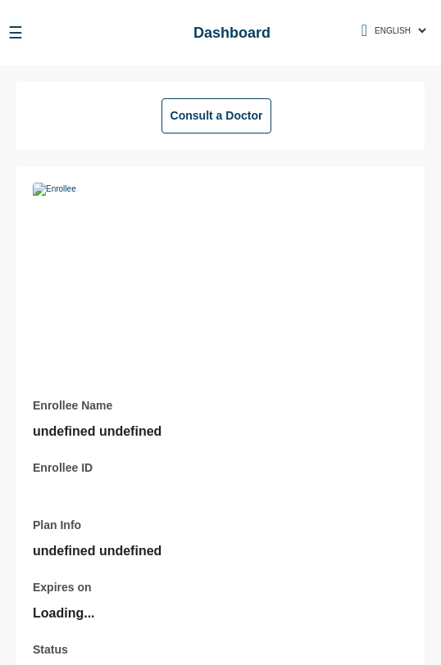
click at [16, 35] on button "☰" at bounding box center [15, 32] width 15 height 25
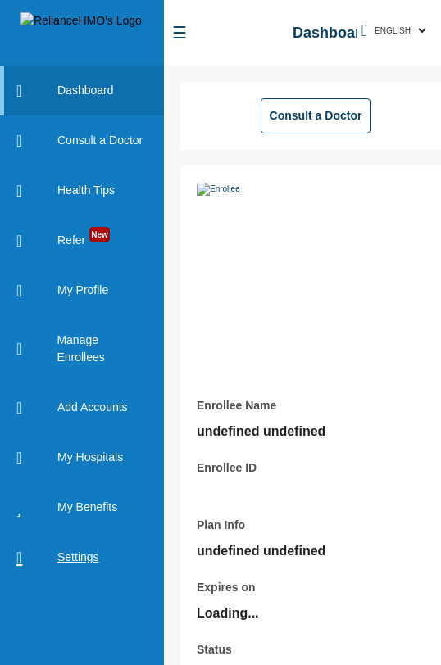
click at [78, 558] on link "Settings" at bounding box center [82, 557] width 164 height 50
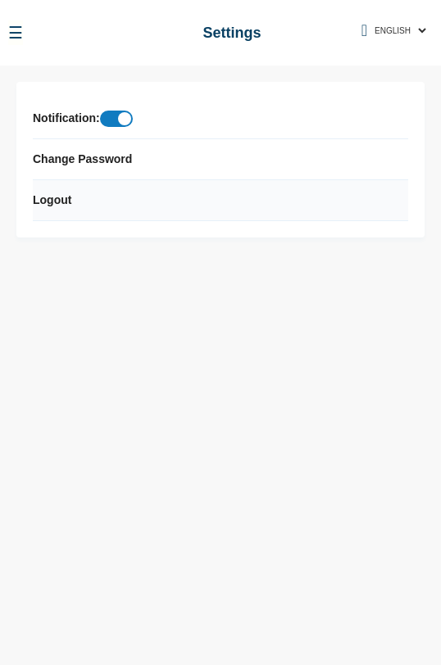
click at [53, 198] on p "Logout" at bounding box center [52, 200] width 38 height 17
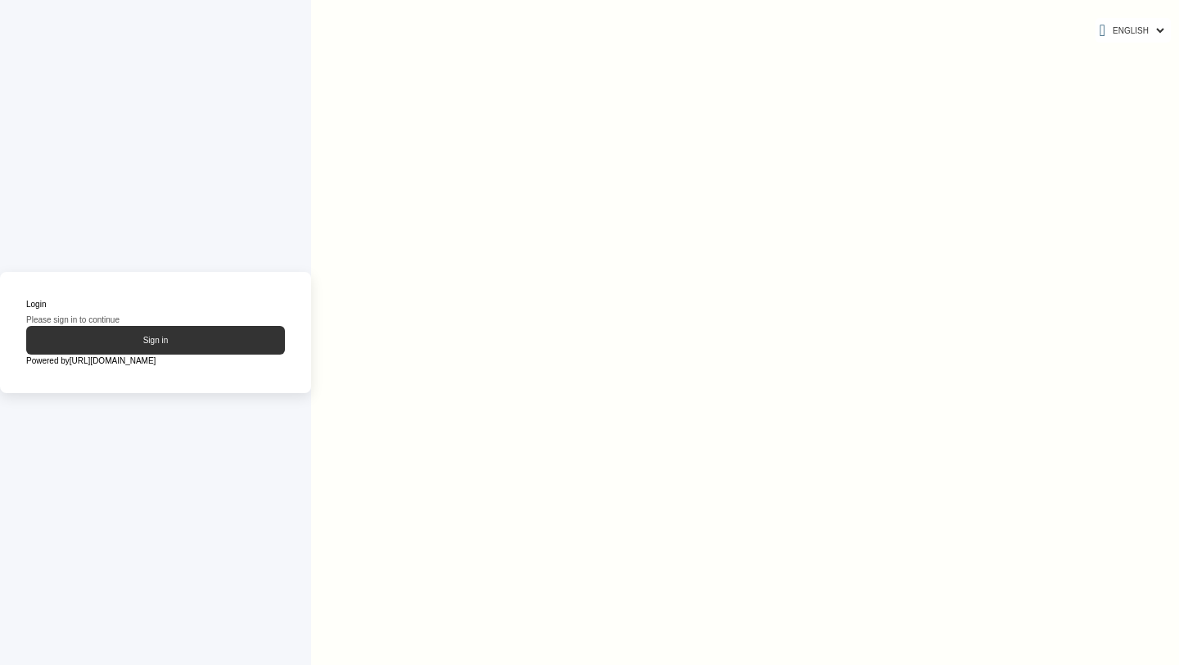
click at [174, 345] on button "Sign in" at bounding box center [155, 340] width 259 height 29
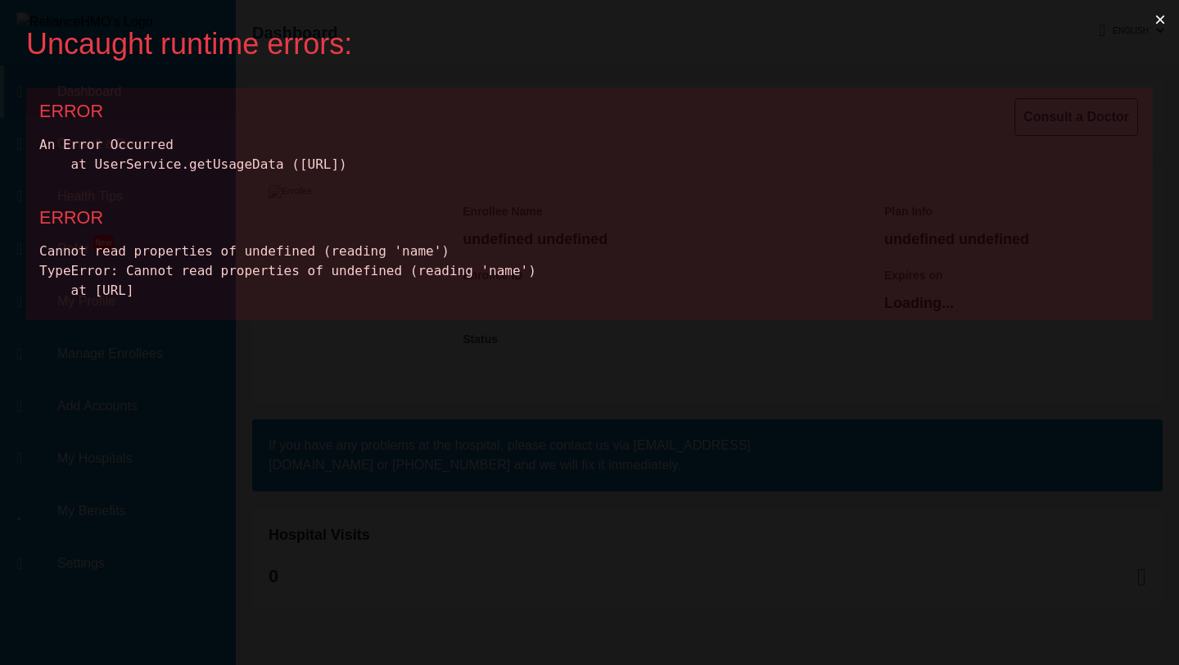
click at [1160, 20] on button "×" at bounding box center [1160, 19] width 38 height 39
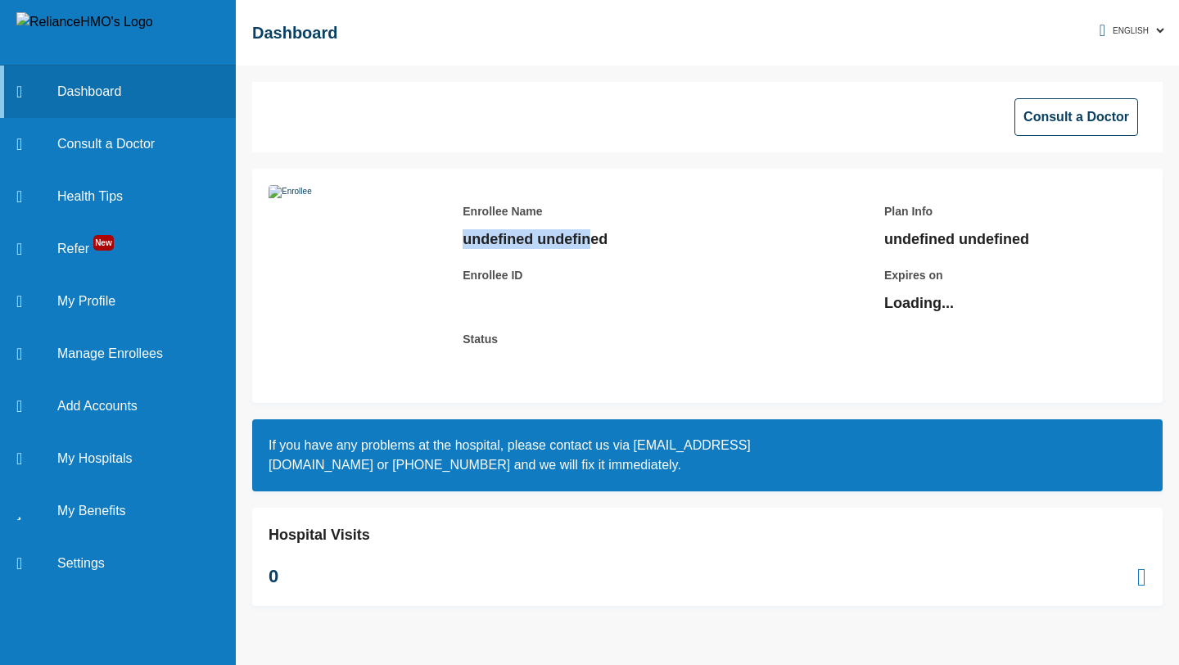
drag, startPoint x: 483, startPoint y: 242, endPoint x: 609, endPoint y: 241, distance: 126.1
click at [609, 241] on p "undefined undefined" at bounding box center [577, 239] width 229 height 20
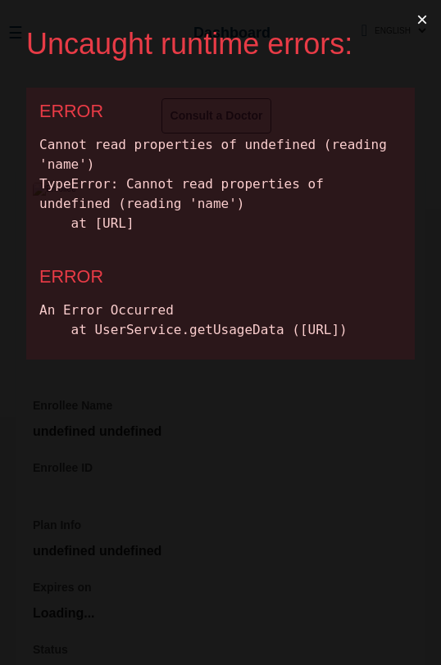
click at [420, 19] on button "×" at bounding box center [422, 19] width 38 height 39
click at [427, 22] on button "×" at bounding box center [422, 19] width 38 height 39
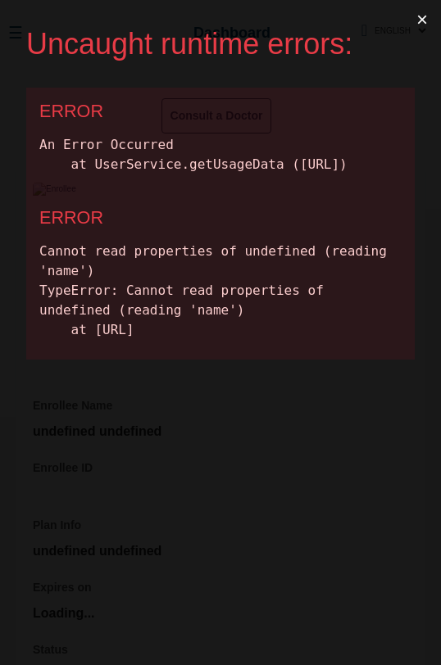
click at [423, 25] on button "×" at bounding box center [422, 19] width 38 height 39
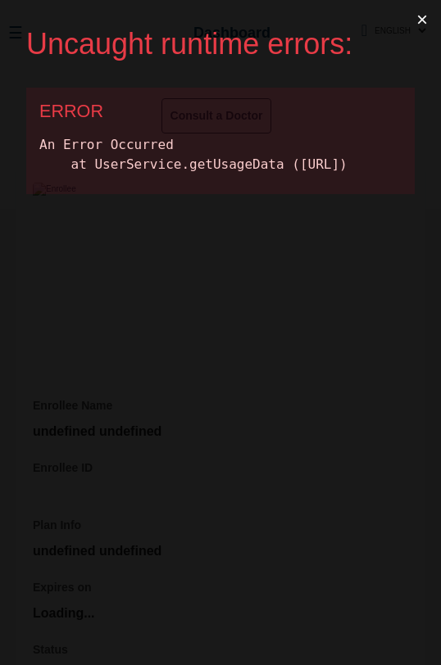
click at [422, 24] on button "×" at bounding box center [422, 19] width 38 height 39
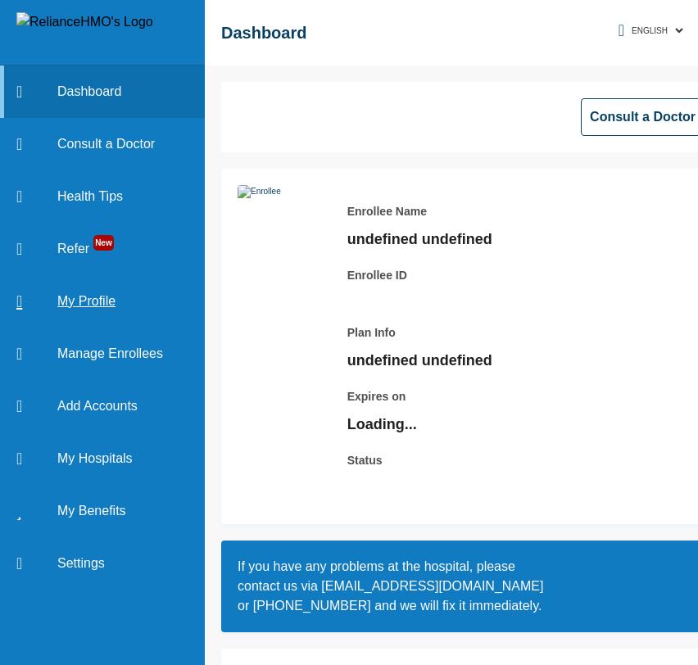
click at [94, 305] on link "My Profile" at bounding box center [102, 301] width 205 height 52
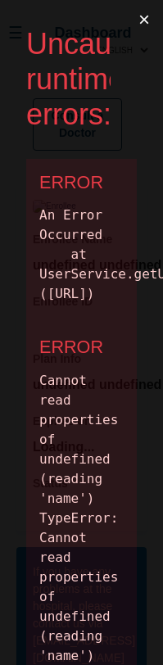
click at [144, 18] on button "×" at bounding box center [144, 19] width 38 height 39
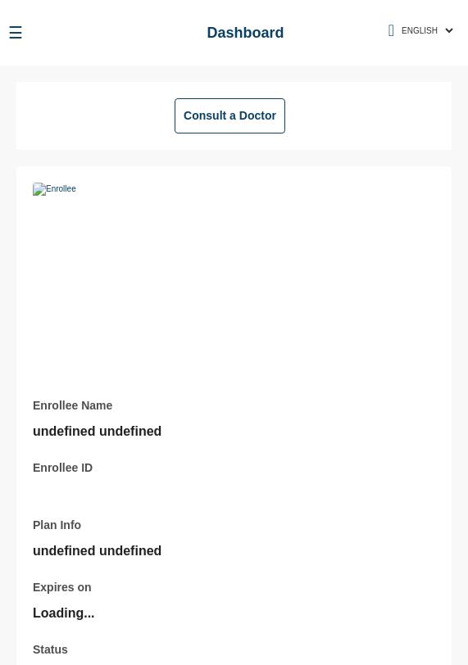
click at [162, 236] on div "Enrollee Name undefined undefined Enrollee ID Plan Info undefined undefined Exp…" at bounding box center [233, 431] width 435 height 531
